Goal: Check status: Check status

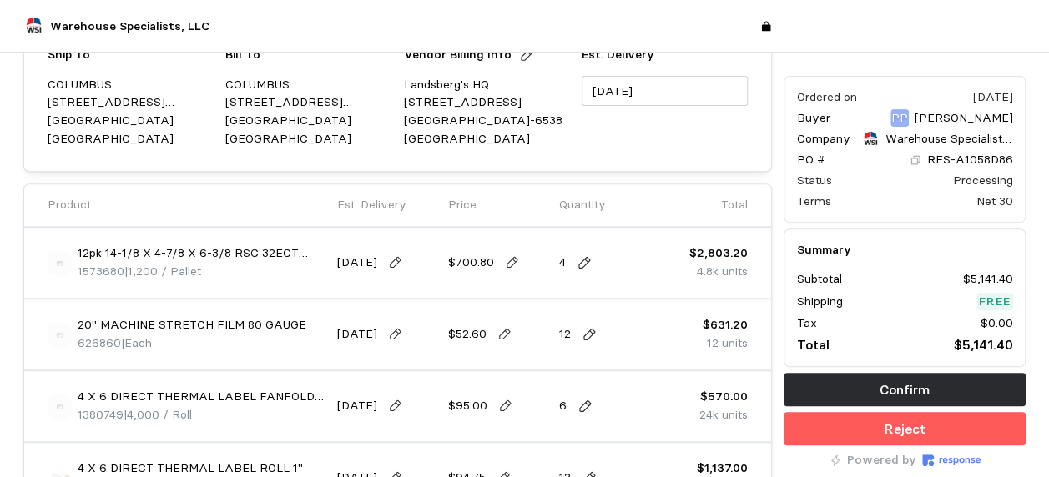
scroll to position [167, 0]
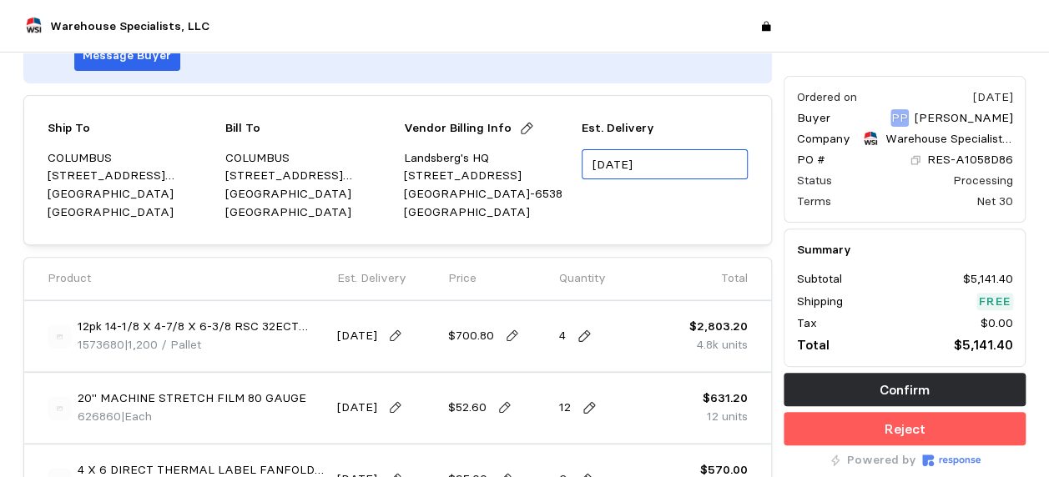
click at [666, 159] on input "[DATE]" at bounding box center [665, 164] width 166 height 31
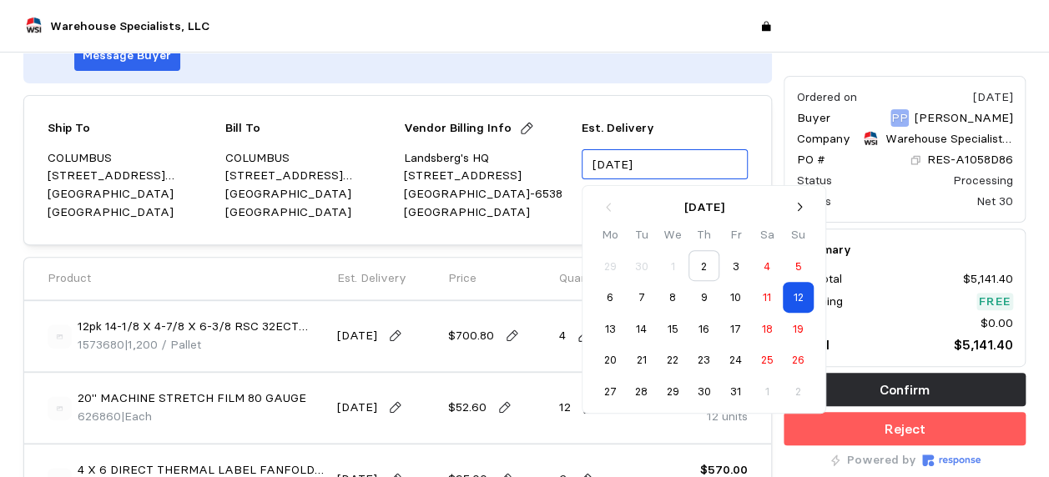
click at [740, 262] on button "3" at bounding box center [735, 265] width 31 height 31
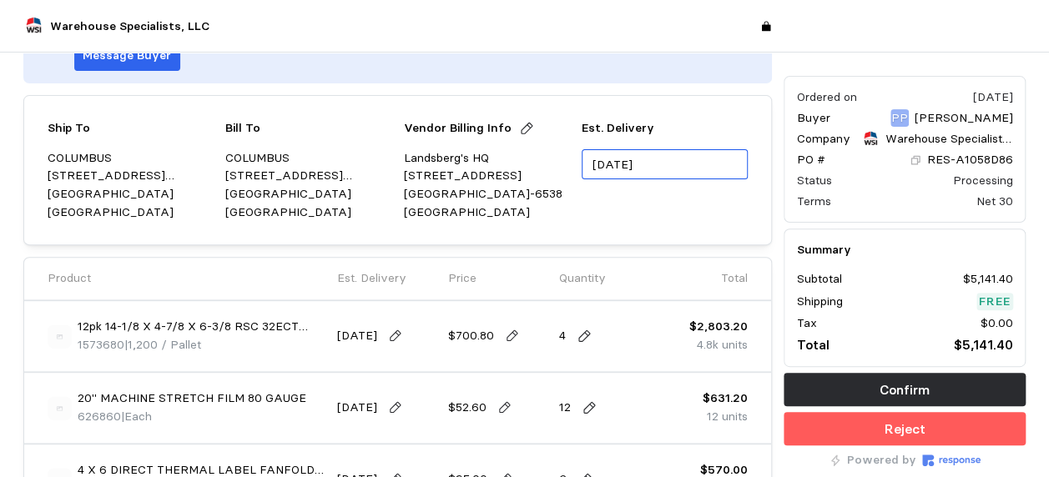
click at [686, 171] on input "[DATE]" at bounding box center [665, 164] width 166 height 31
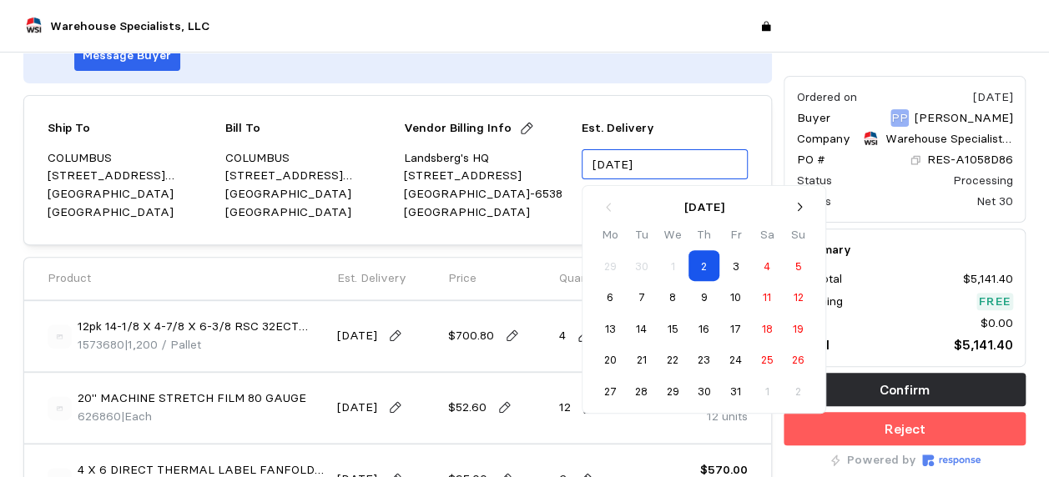
click at [758, 260] on button "4" at bounding box center [766, 265] width 31 height 31
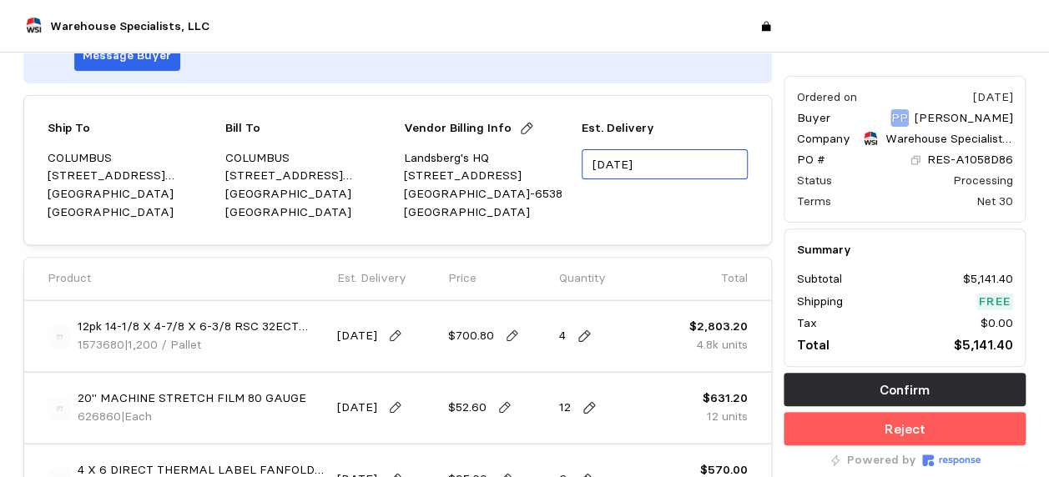
type input "[DATE]"
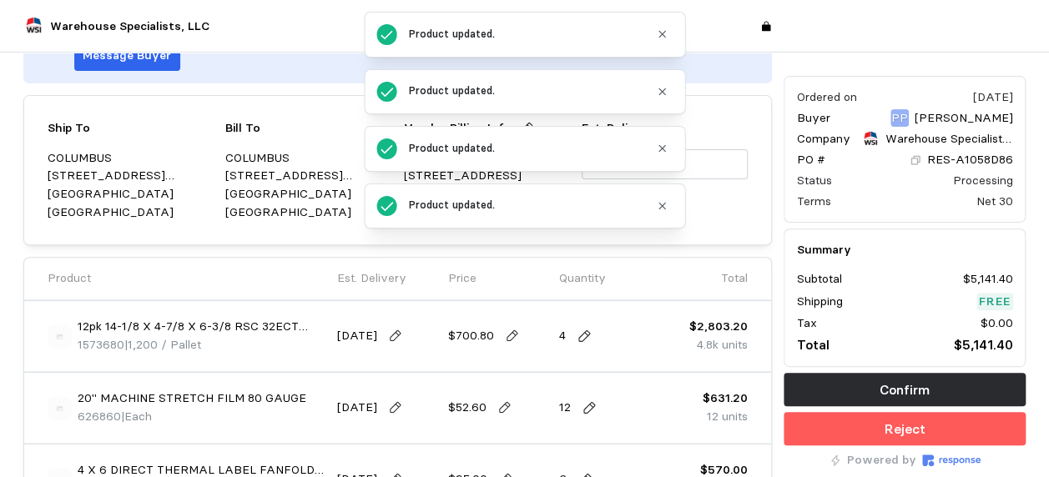
click at [637, 207] on div "Product updated." at bounding box center [529, 205] width 241 height 15
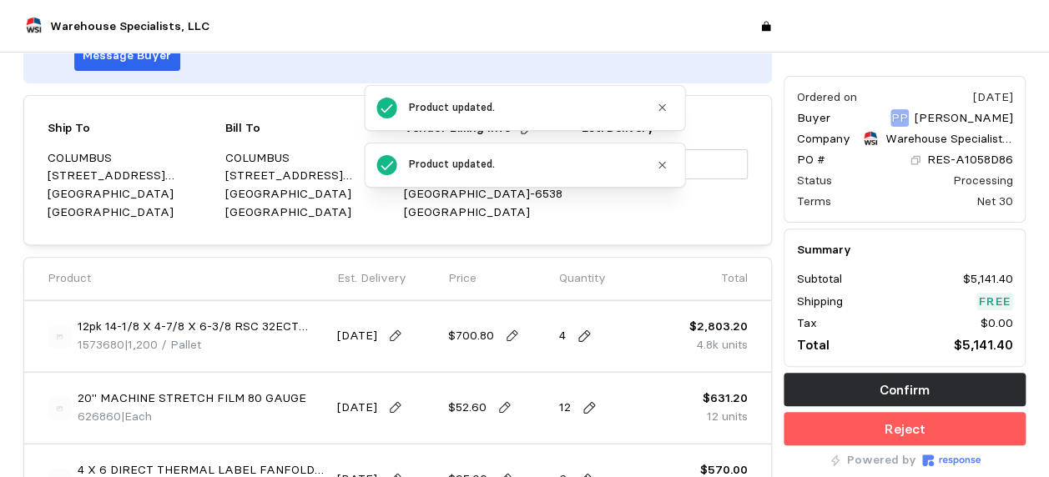
click at [737, 207] on div "Est. Delivery [DATE]" at bounding box center [665, 170] width 166 height 102
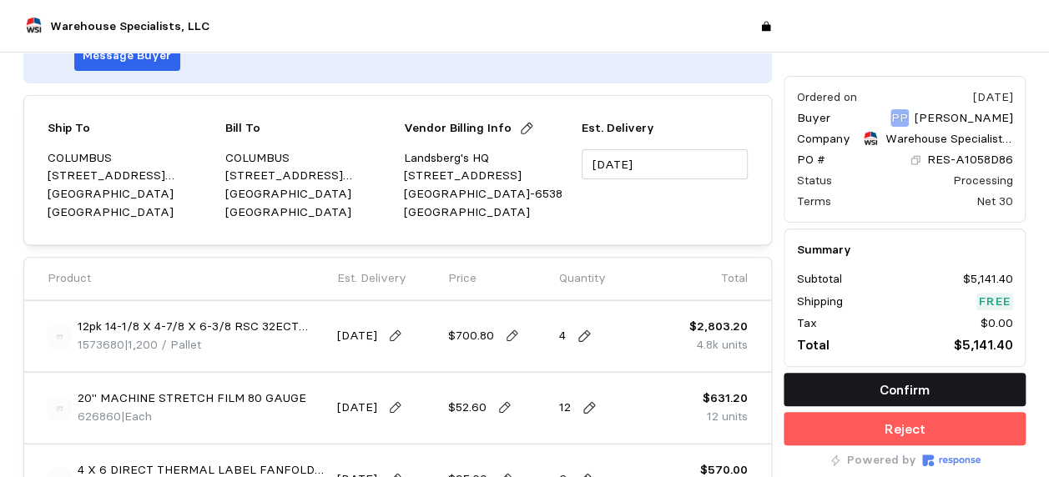
click at [944, 385] on button "Confirm" at bounding box center [904, 389] width 242 height 33
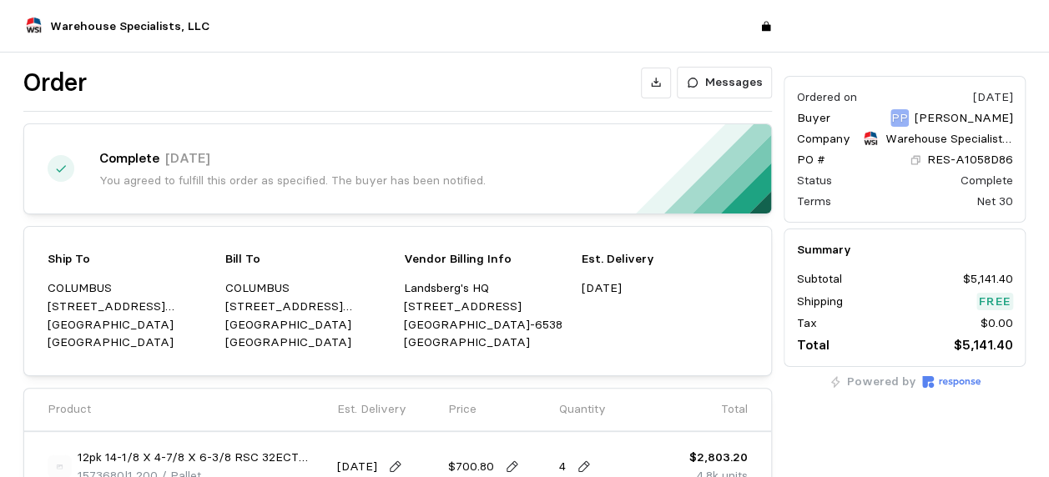
scroll to position [0, 0]
